Goal: Task Accomplishment & Management: Manage account settings

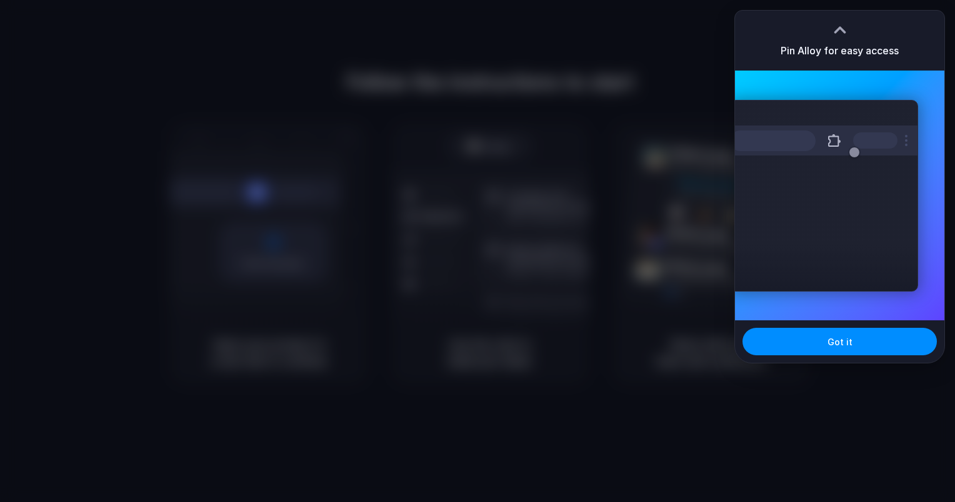
click at [897, 99] on div "Extensions Alloy · AI Prototyping for..." at bounding box center [839, 196] width 209 height 250
click at [834, 317] on div "Extensions Alloy · AI Prototyping for..." at bounding box center [839, 196] width 209 height 250
click at [820, 335] on button "Got it" at bounding box center [839, 341] width 194 height 27
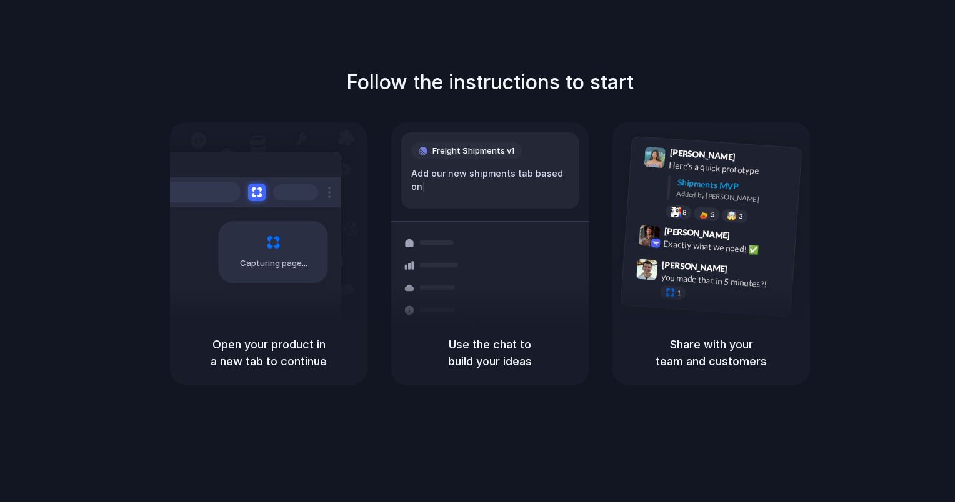
click at [307, 162] on div "Capturing page" at bounding box center [246, 248] width 189 height 192
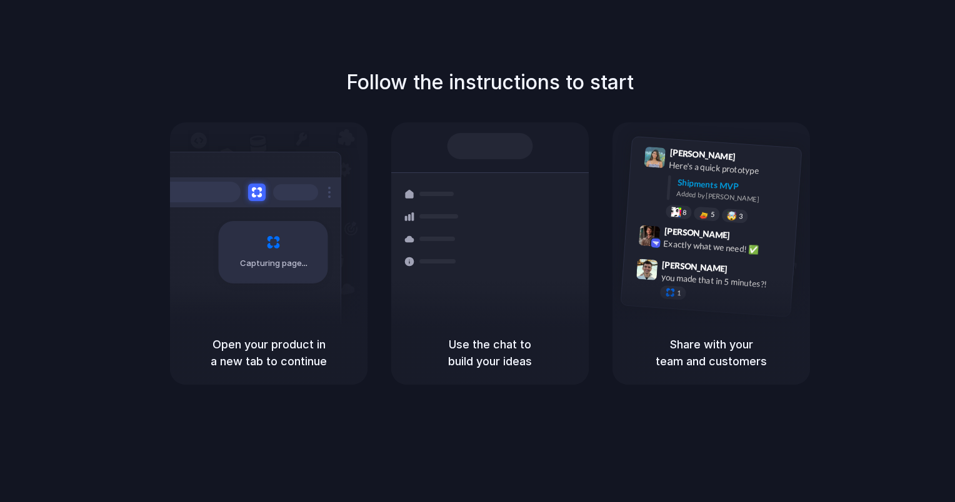
click at [520, 159] on div at bounding box center [490, 146] width 86 height 26
click at [731, 271] on span "9:47 AM" at bounding box center [744, 271] width 26 height 15
click at [731, 264] on span "9:47 AM" at bounding box center [744, 271] width 26 height 15
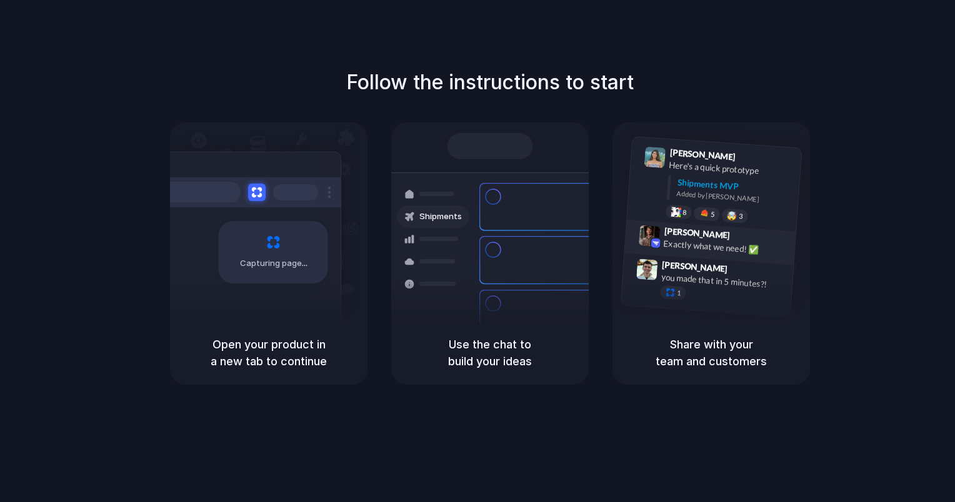
click at [728, 247] on div "Exactly what we need! ✅" at bounding box center [725, 247] width 125 height 21
click at [730, 219] on div "🤯" at bounding box center [732, 215] width 11 height 9
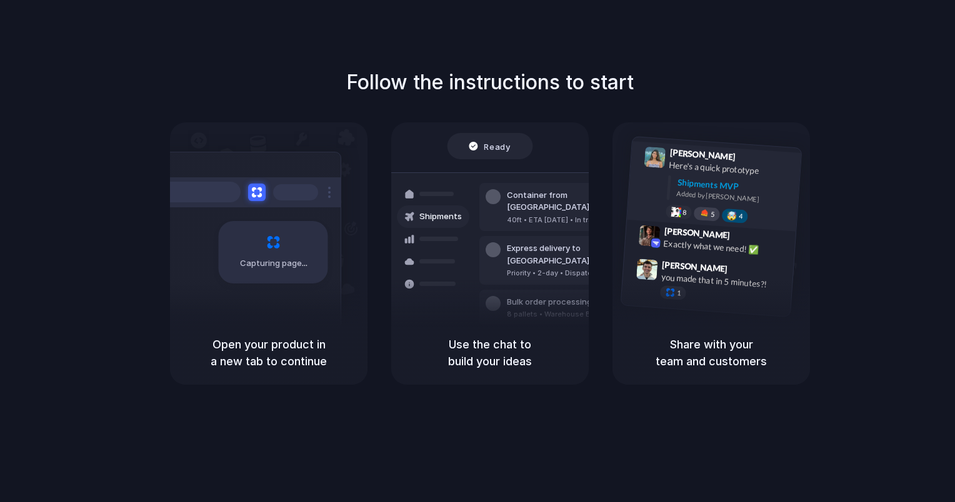
click at [704, 211] on div at bounding box center [704, 214] width 11 height 10
click at [680, 204] on div "8 6 🤯 4" at bounding box center [727, 215] width 125 height 22
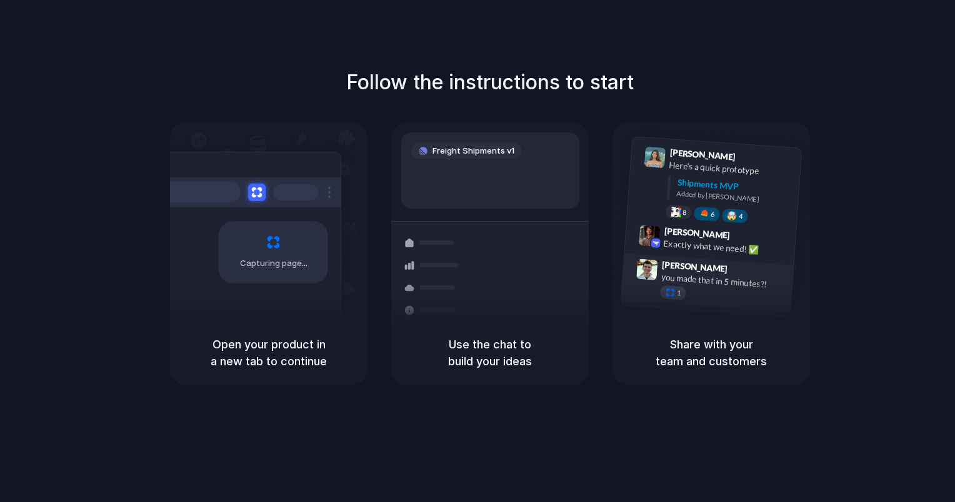
click at [665, 290] on div at bounding box center [670, 292] width 11 height 11
click at [420, 217] on div "Freight Shipments v1 Add our new shipments tab based on the L | Shipments Conta…" at bounding box center [490, 264] width 212 height 265
click at [326, 216] on div "Capturing page" at bounding box center [246, 248] width 189 height 192
drag, startPoint x: 326, startPoint y: 216, endPoint x: 517, endPoint y: 85, distance: 231.5
click at [517, 85] on div "Follow the instructions to start Capturing page Open your product in a new tab …" at bounding box center [489, 225] width 955 height 317
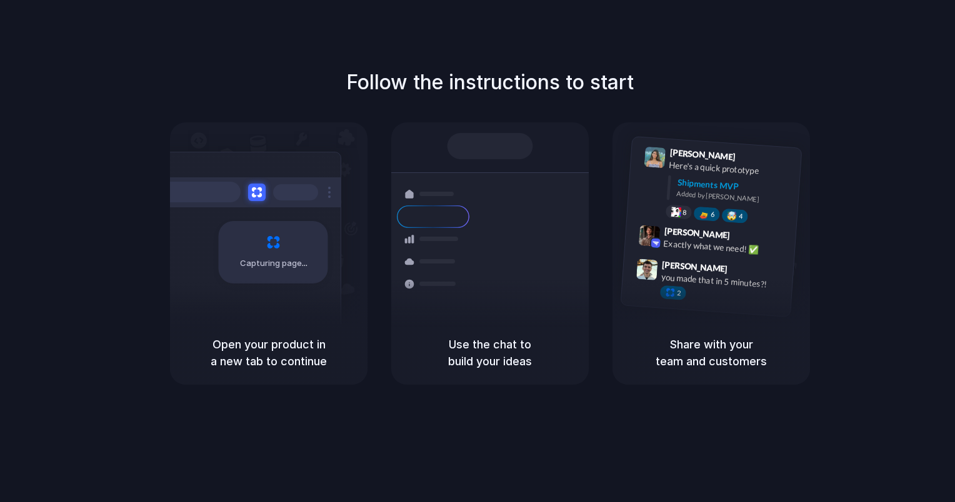
click at [517, 85] on h1 "Follow the instructions to start" at bounding box center [489, 82] width 287 height 30
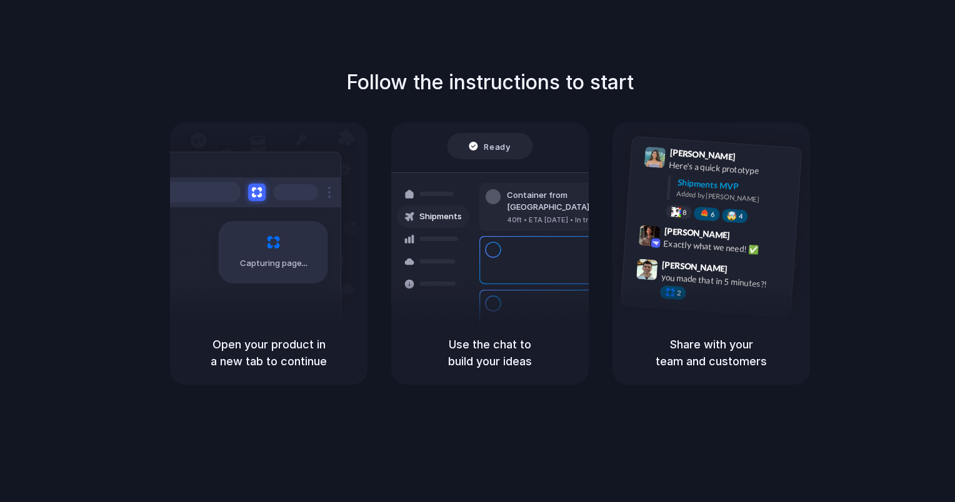
click at [882, 50] on div "Follow the instructions to start Capturing page Open your product in a new tab …" at bounding box center [490, 263] width 980 height 527
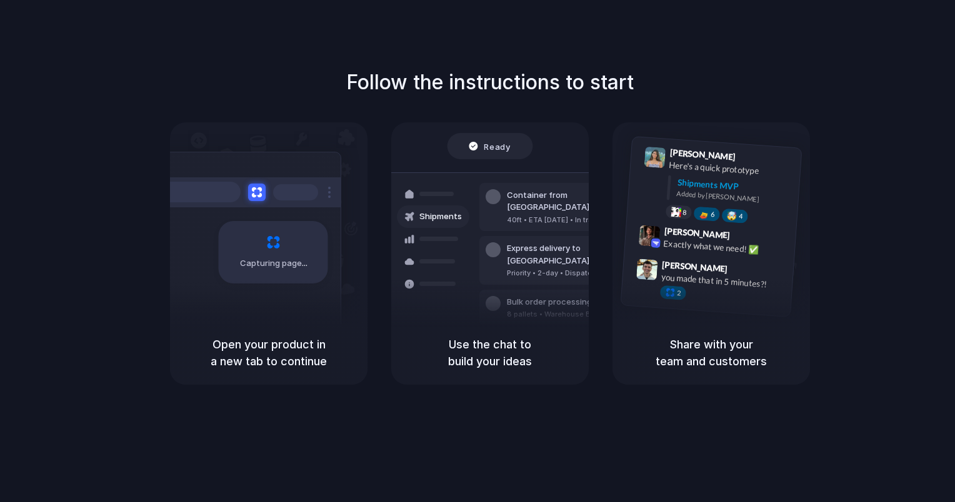
click at [477, 251] on div at bounding box center [477, 251] width 0 height 0
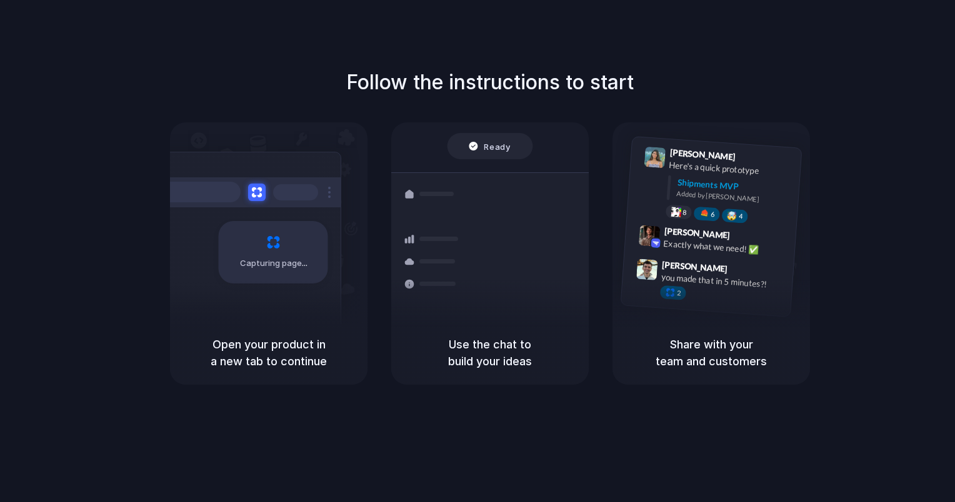
click at [477, 251] on div at bounding box center [477, 251] width 0 height 0
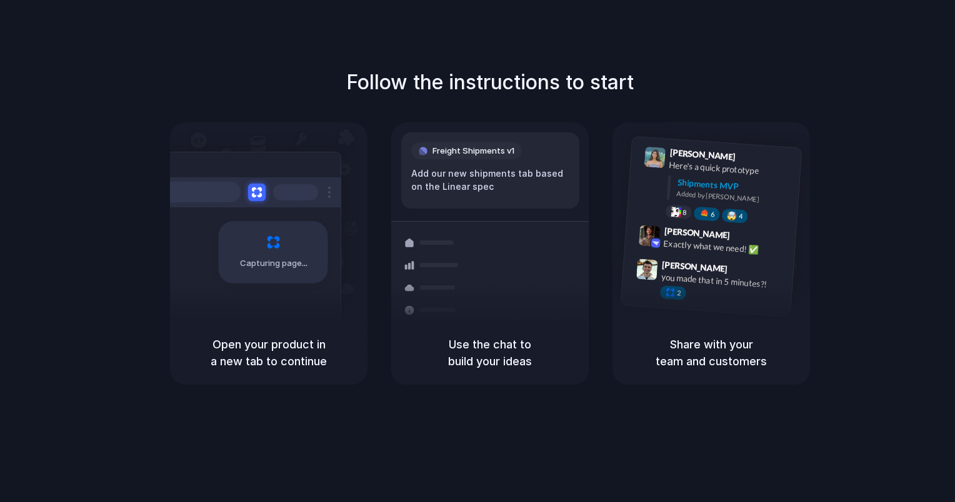
click at [477, 251] on div at bounding box center [477, 251] width 0 height 0
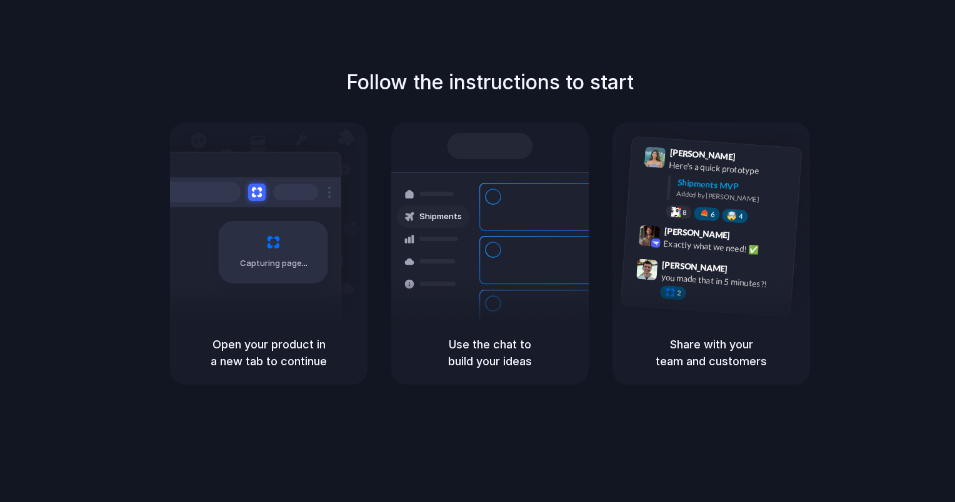
click at [660, 109] on div "Follow the instructions to start Capturing page Open your product in a new tab …" at bounding box center [489, 225] width 955 height 317
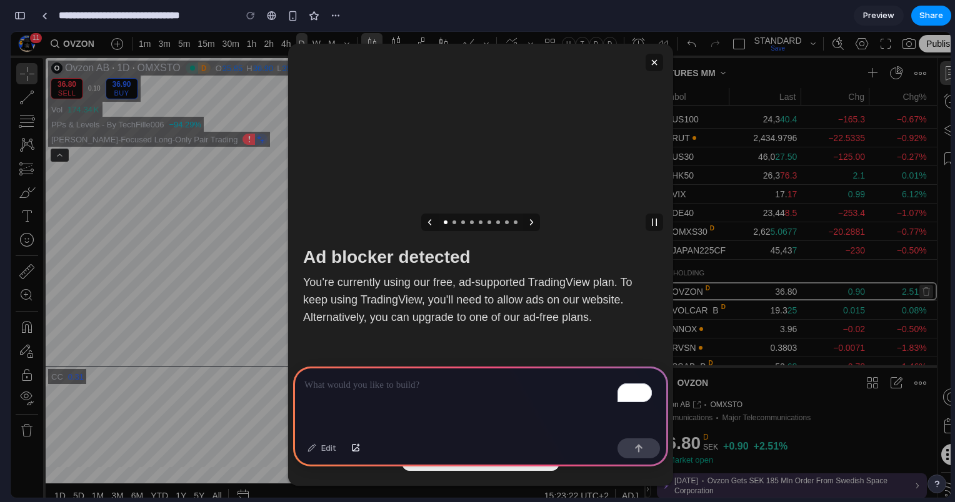
click at [652, 62] on icon at bounding box center [654, 62] width 11 height 11
click at [481, 387] on p "To enrich screen reader interactions, please activate Accessibility in Grammarl…" at bounding box center [480, 385] width 352 height 15
click at [531, 221] on icon at bounding box center [532, 222] width 4 height 6
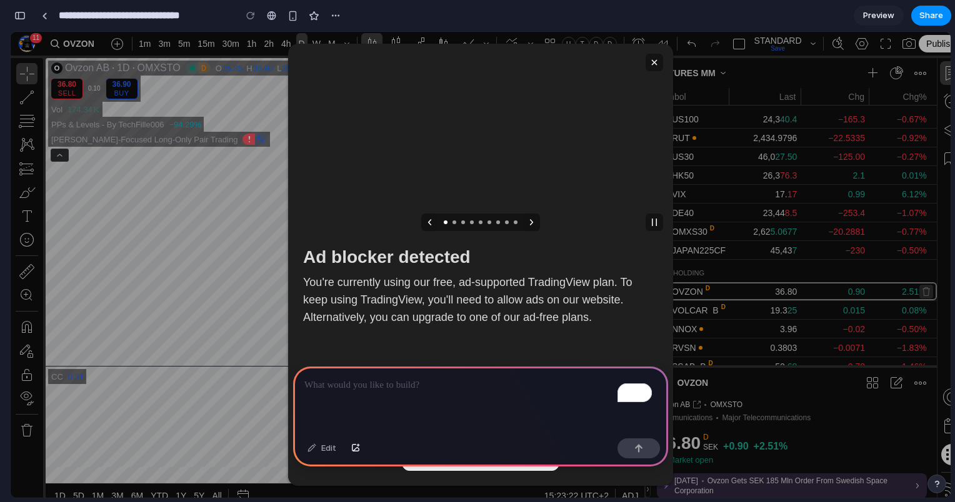
click at [531, 221] on icon at bounding box center [532, 222] width 4 height 6
click at [572, 397] on div "To enrich screen reader interactions, please activate Accessibility in Grammarl…" at bounding box center [480, 400] width 375 height 67
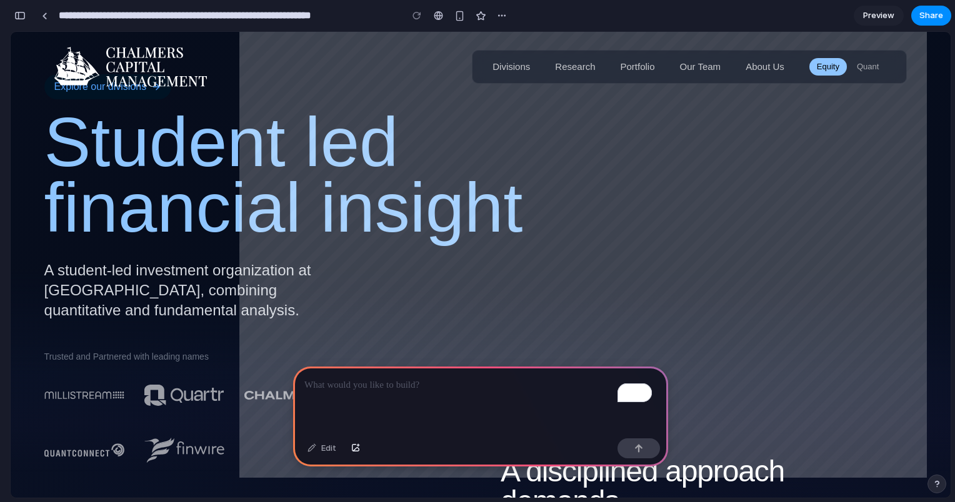
scroll to position [77, 0]
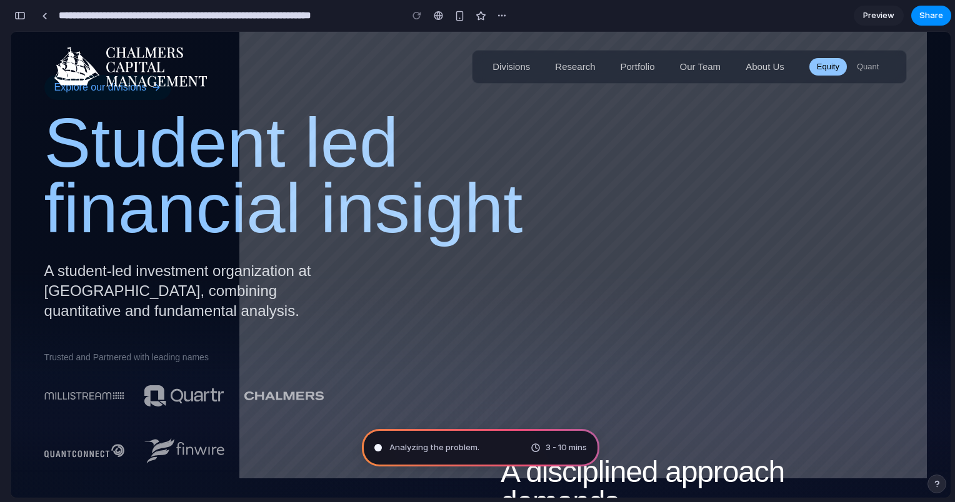
click at [439, 437] on div "Analyzing the problem . 3 - 10 mins" at bounding box center [480, 447] width 237 height 37
click at [532, 446] on div "3 - 10 mins" at bounding box center [558, 448] width 56 height 12
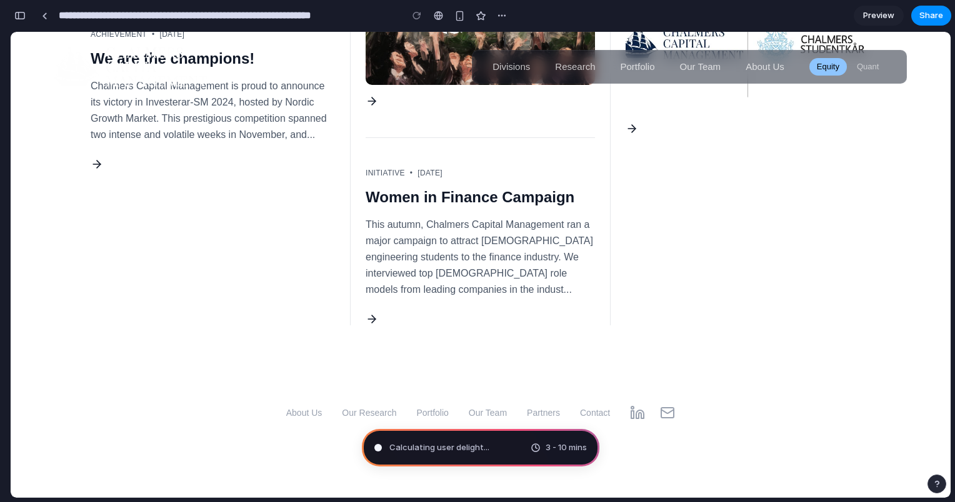
scroll to position [2995, 0]
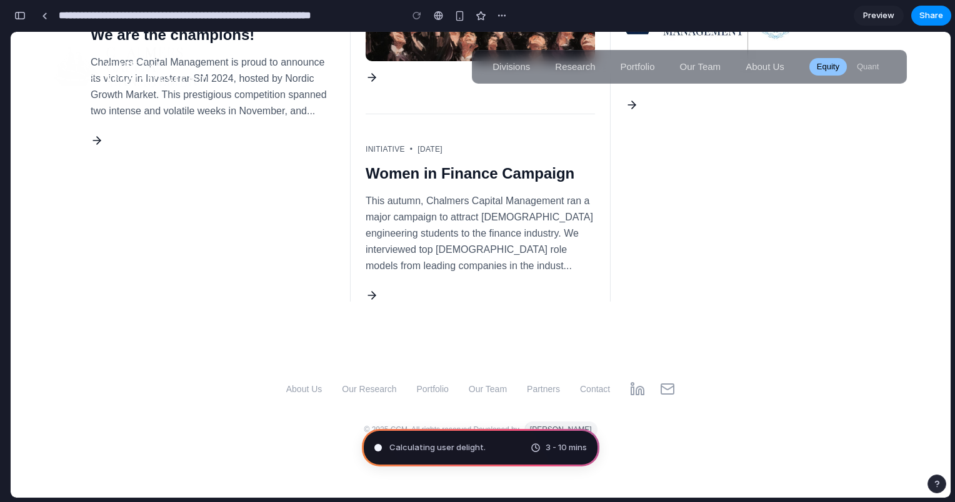
click at [880, 17] on span "Preview" at bounding box center [878, 15] width 31 height 12
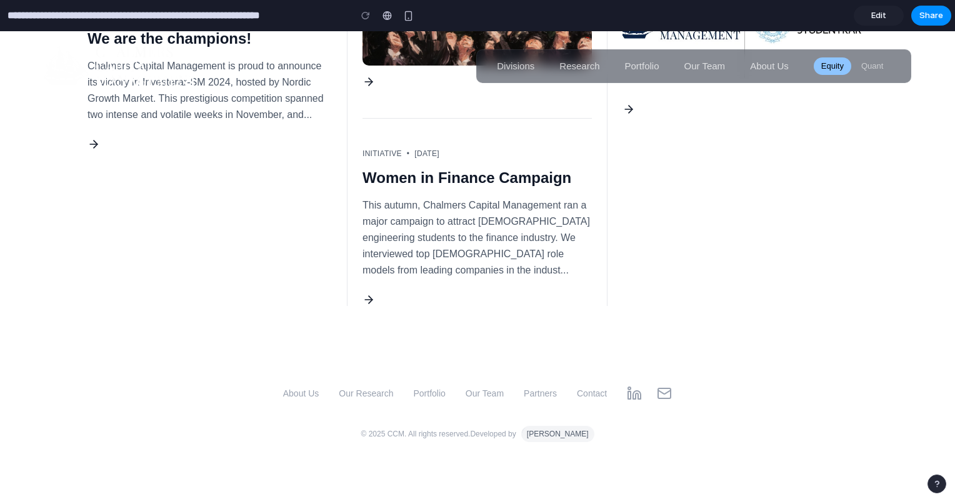
scroll to position [2981, 0]
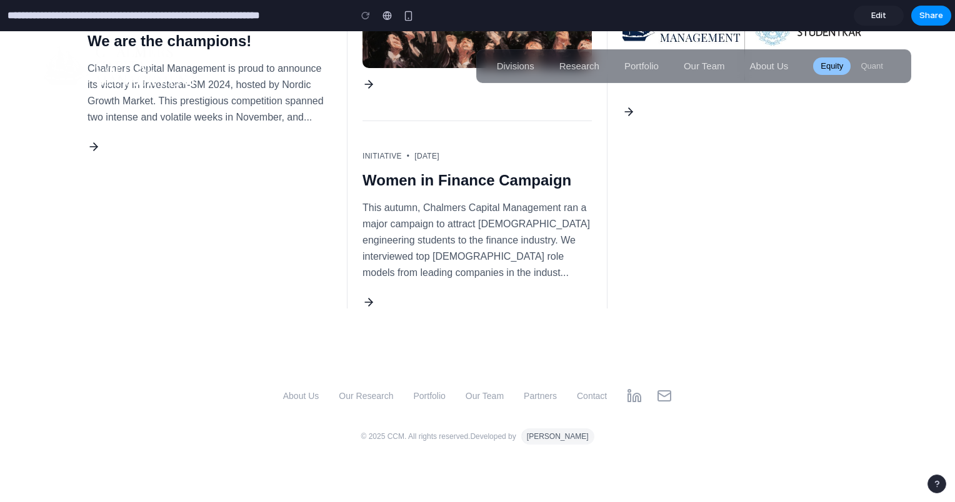
click at [880, 17] on span "Edit" at bounding box center [878, 15] width 15 height 12
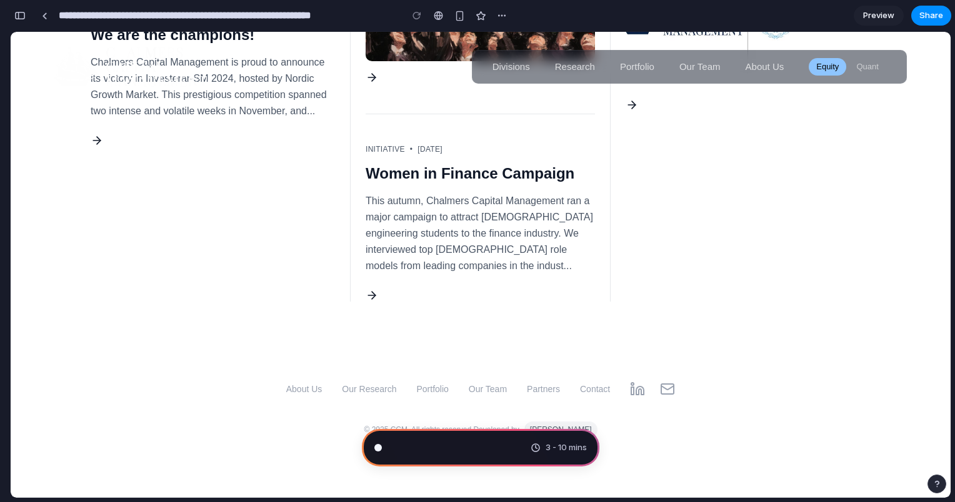
scroll to position [2991, 0]
click at [880, 17] on span "Preview" at bounding box center [878, 15] width 31 height 12
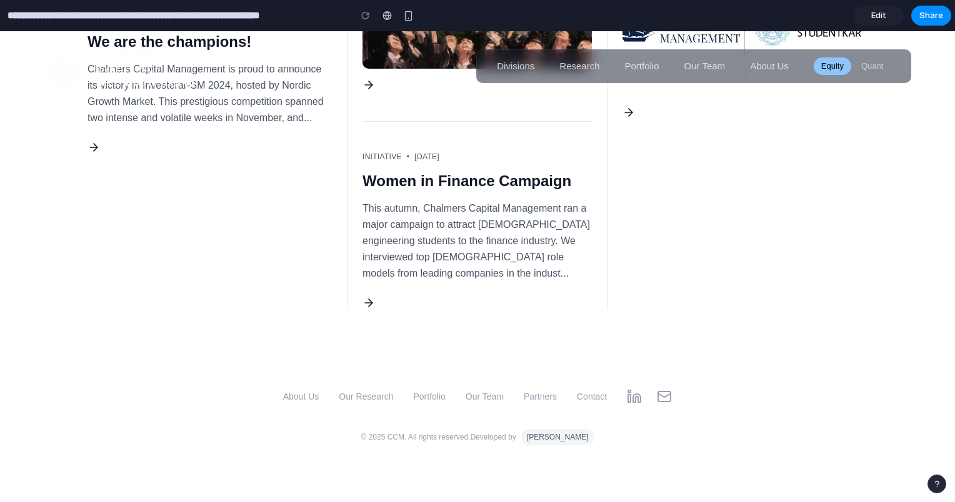
click at [880, 17] on span "Edit" at bounding box center [878, 15] width 15 height 12
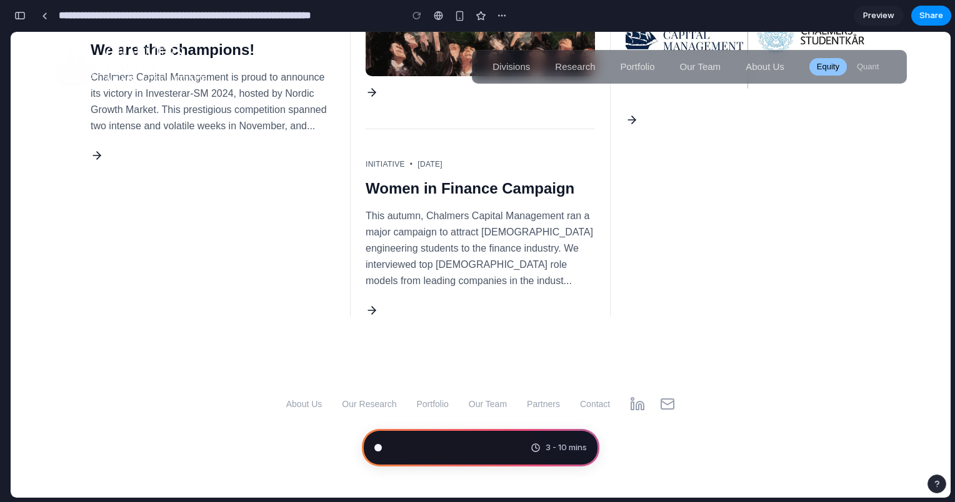
scroll to position [2995, 0]
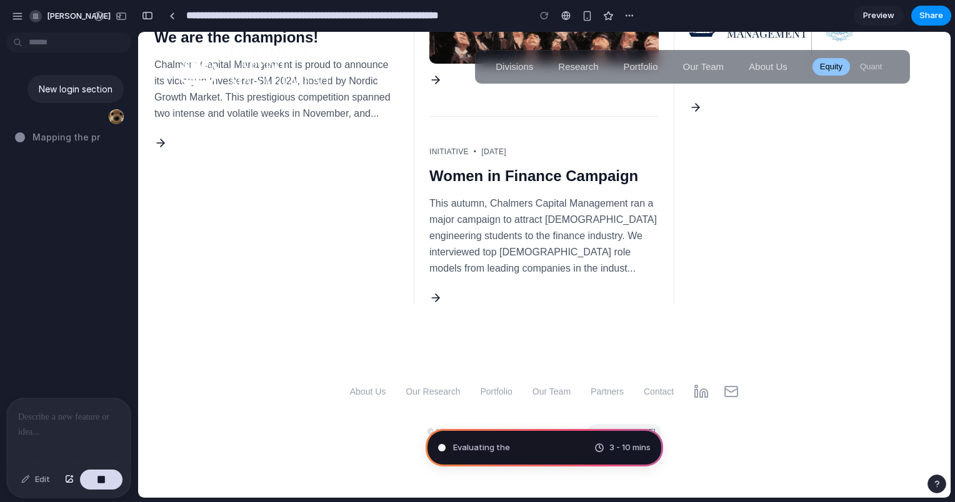
click at [29, 37] on body "**********" at bounding box center [477, 251] width 955 height 502
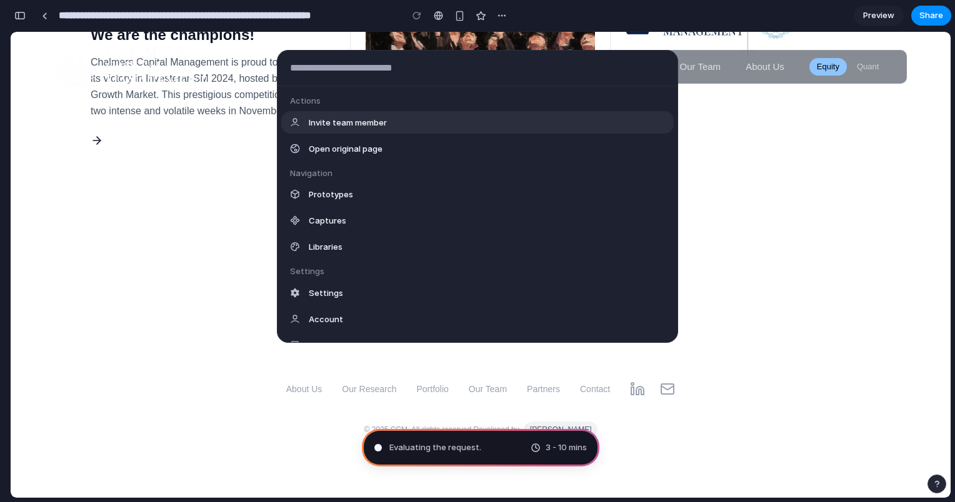
click at [205, 255] on div "Actions Invite team member Open original page Navigation Prototypes Captures Li…" at bounding box center [477, 251] width 955 height 502
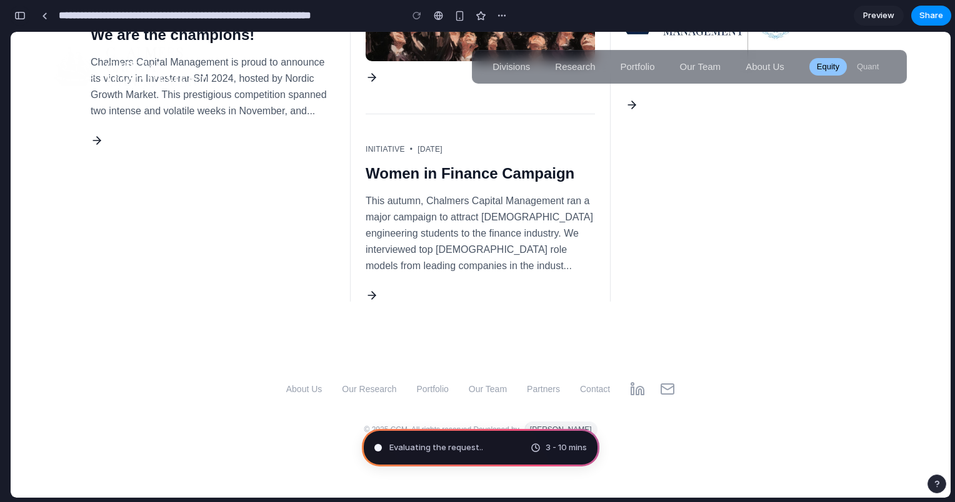
click at [22, 17] on div "button" at bounding box center [19, 15] width 11 height 9
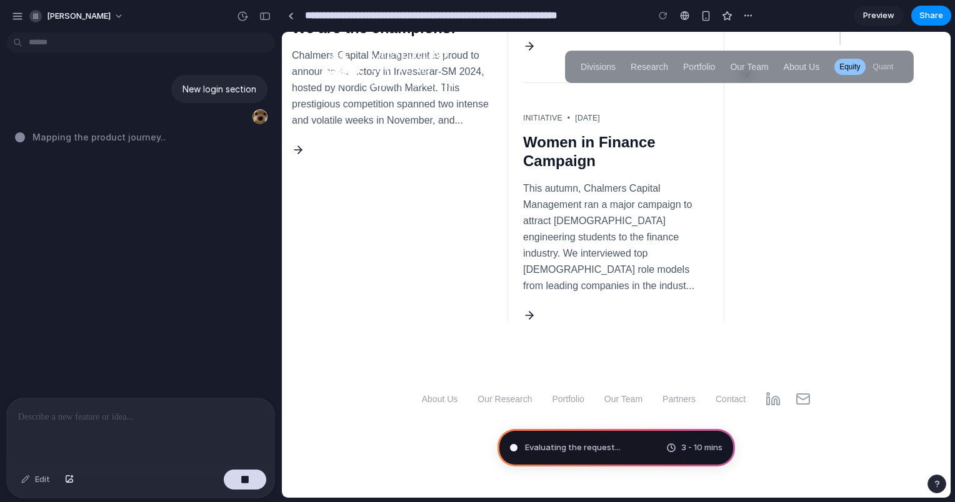
scroll to position [2982, 0]
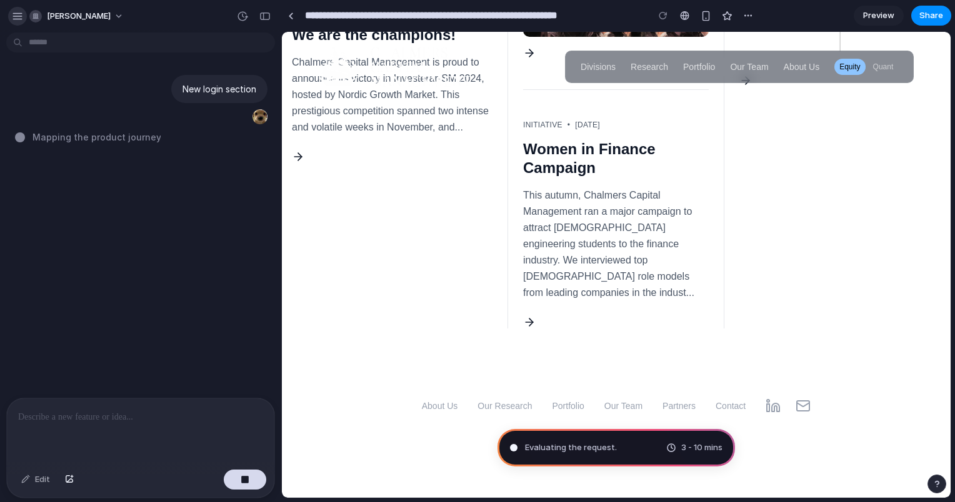
click at [20, 17] on div "button" at bounding box center [17, 16] width 11 height 11
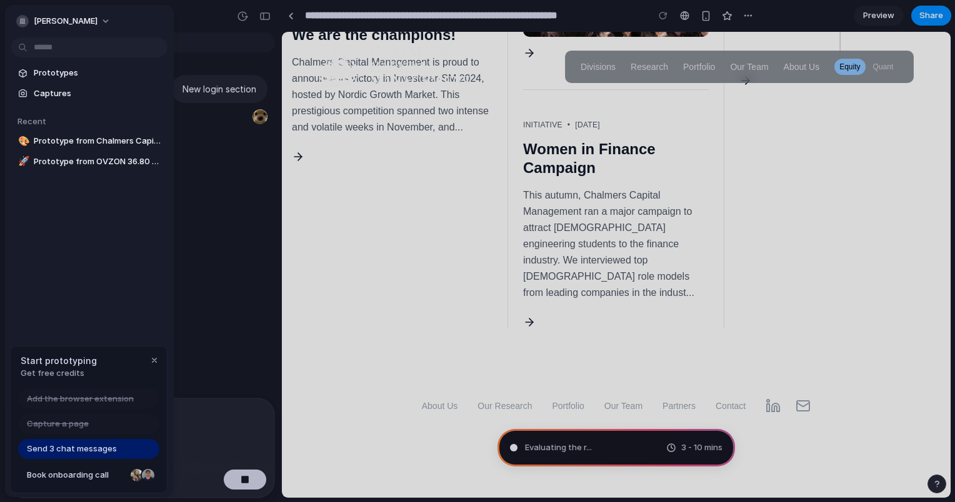
type input "**********"
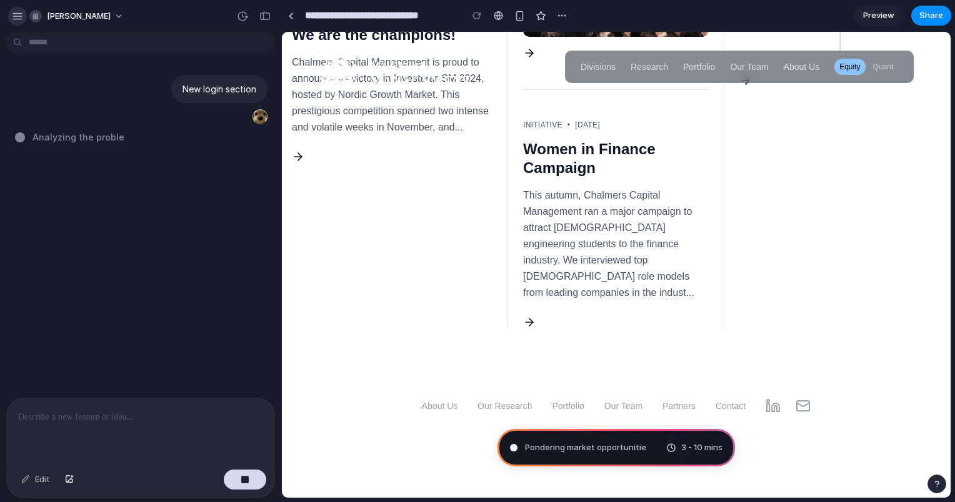
click at [17, 19] on div "button" at bounding box center [17, 16] width 11 height 11
click at [255, 172] on div "New login section Consulting the digital oracle .." at bounding box center [137, 217] width 274 height 361
click at [414, 154] on link "Achievement • 2024-11-15 We are the champions! Chalmers Capital Management is p…" at bounding box center [392, 69] width 201 height 188
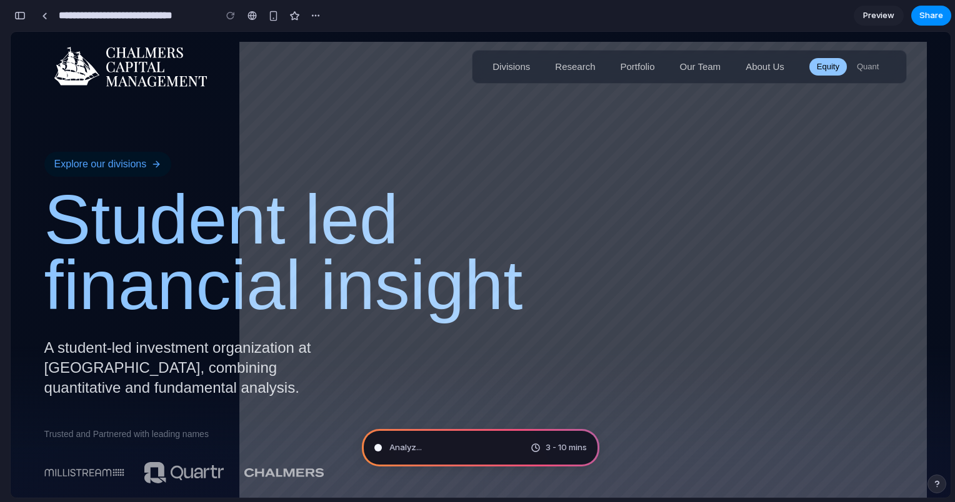
scroll to position [0, 0]
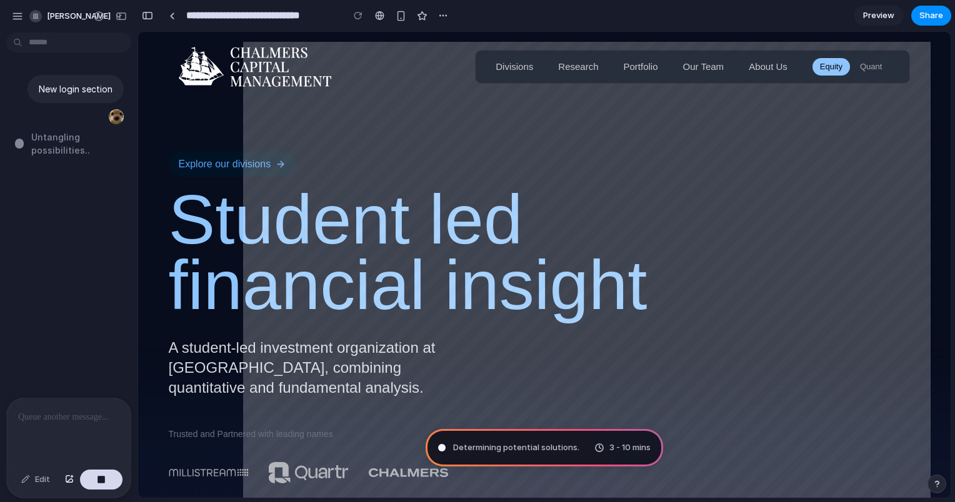
click at [59, 404] on div at bounding box center [69, 432] width 124 height 66
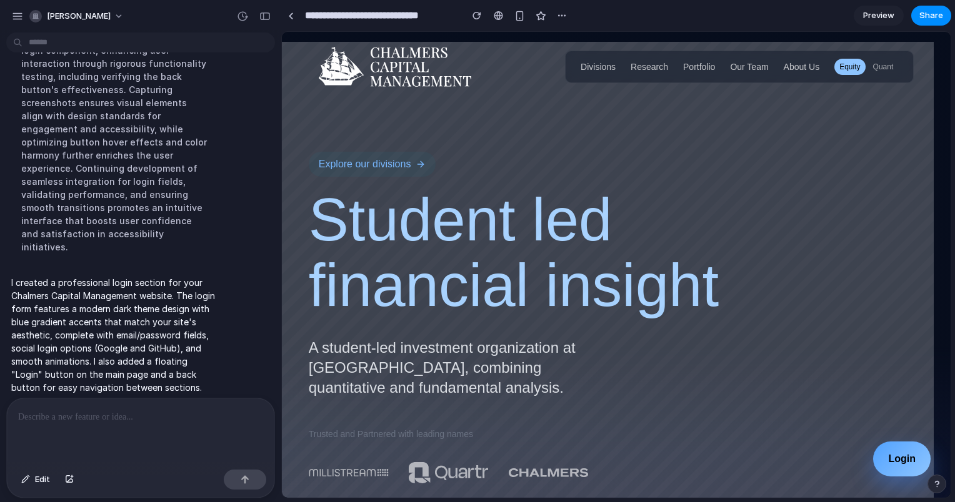
click at [892, 452] on button "Login" at bounding box center [901, 459] width 57 height 35
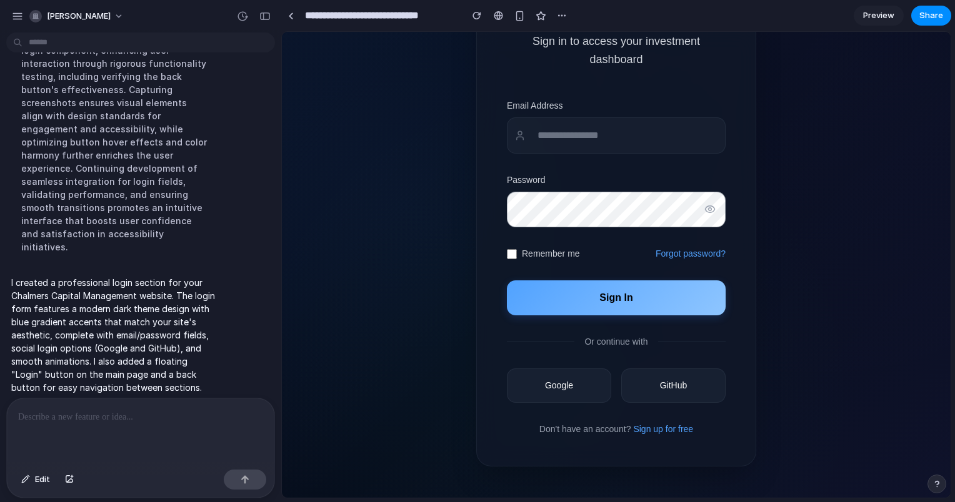
scroll to position [139, 0]
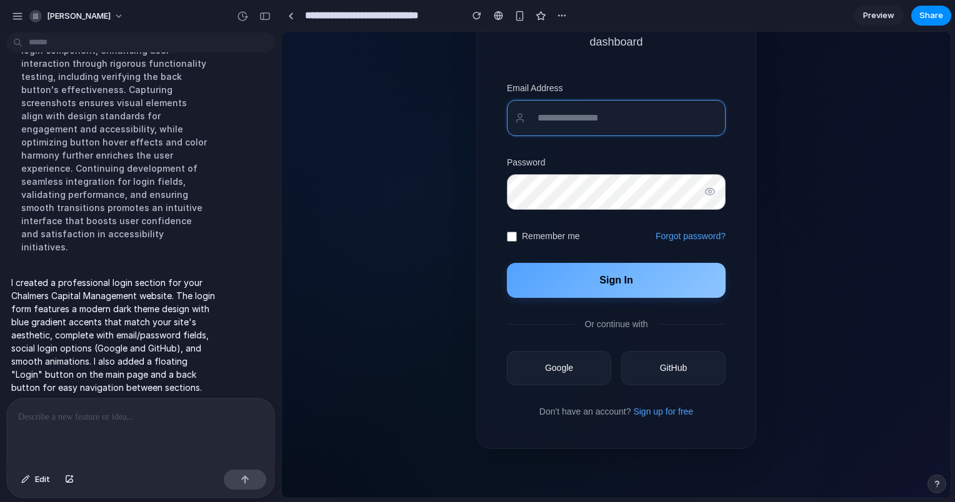
click at [604, 128] on input "email" at bounding box center [616, 118] width 219 height 36
click at [494, 246] on div "Welcome Back Sign in to access your investment dashboard Email Address Password…" at bounding box center [616, 196] width 280 height 506
click at [572, 371] on button "Google" at bounding box center [559, 368] width 104 height 34
click at [569, 356] on button "Google" at bounding box center [559, 368] width 104 height 34
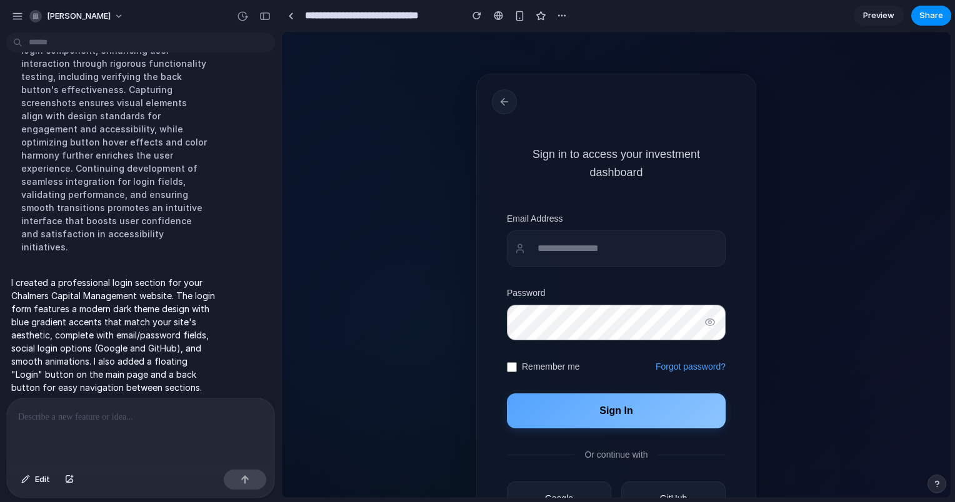
scroll to position [0, 0]
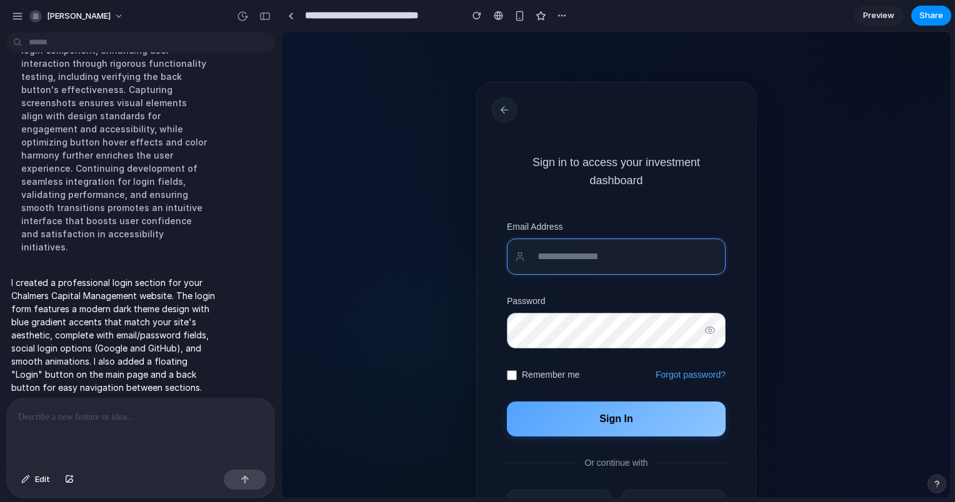
click at [573, 242] on input "email" at bounding box center [616, 257] width 219 height 36
type input "**********"
